Goal: Information Seeking & Learning: Learn about a topic

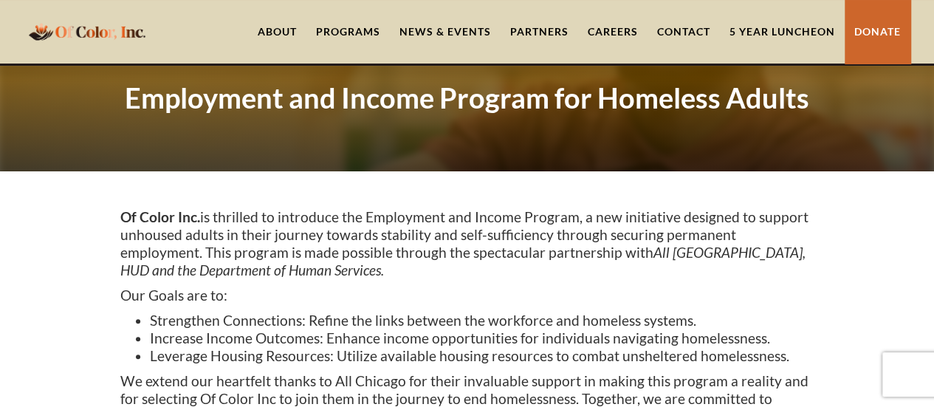
scroll to position [74, 0]
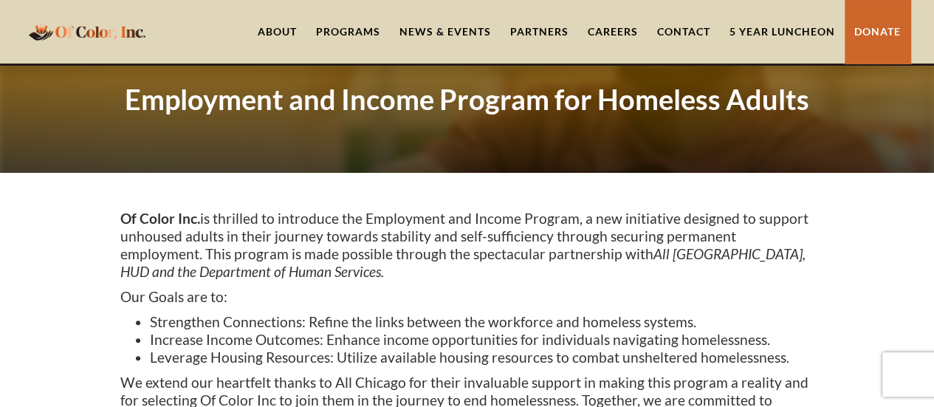
click at [270, 29] on link "About" at bounding box center [277, 32] width 58 height 64
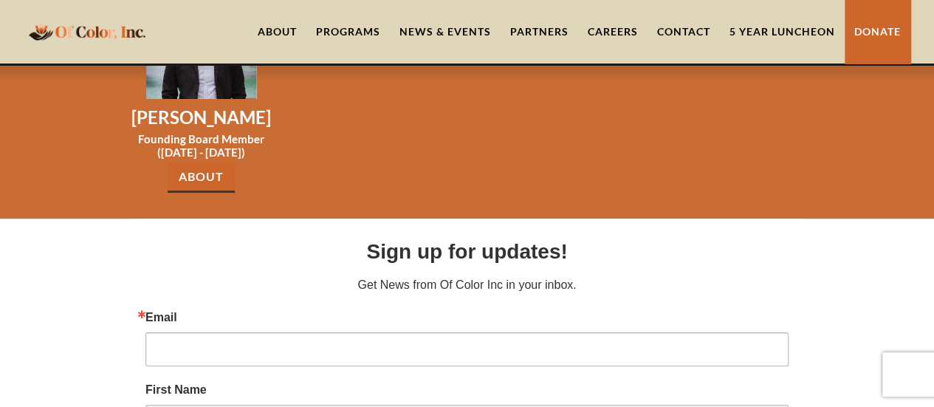
scroll to position [2725, 0]
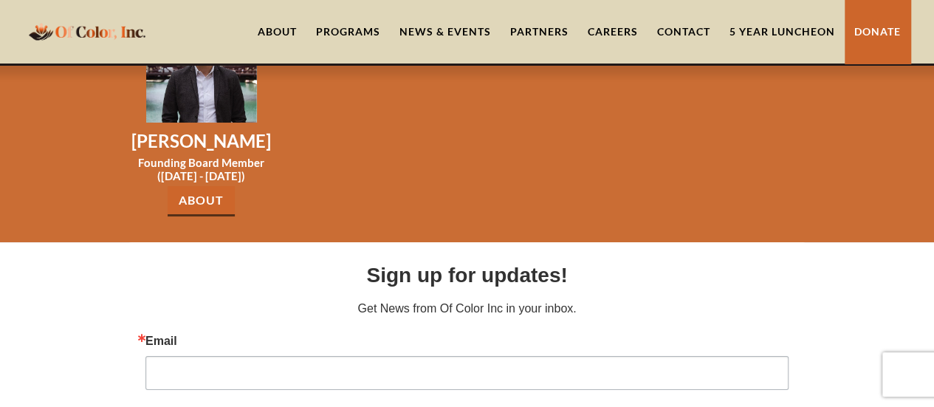
click at [626, 31] on link "Careers" at bounding box center [612, 32] width 69 height 64
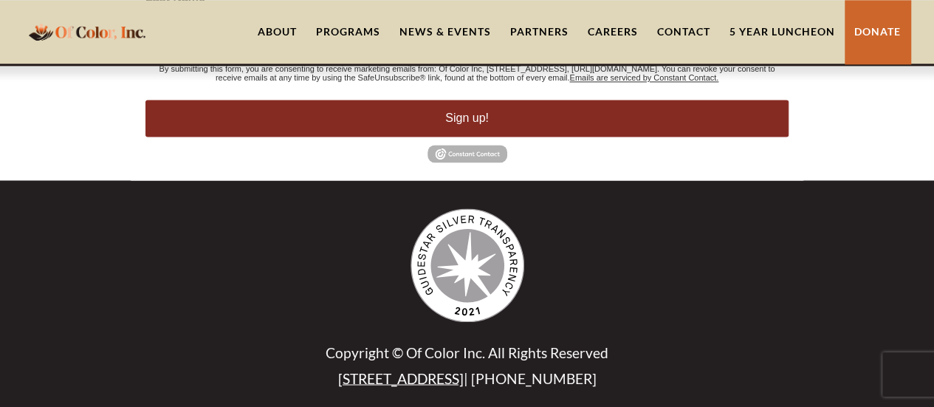
scroll to position [1063, 0]
